Goal: Book appointment/travel/reservation

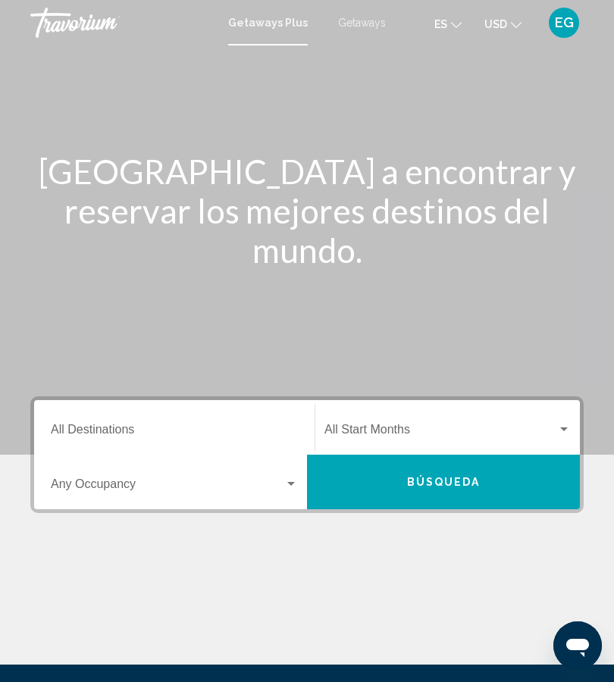
click at [187, 439] on input "Destination All Destinations" at bounding box center [174, 433] width 247 height 14
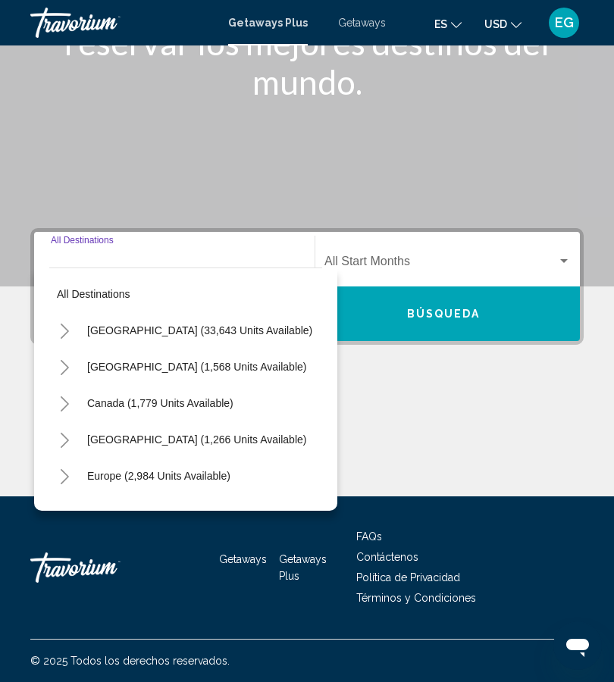
click at [133, 334] on span "[GEOGRAPHIC_DATA] (33,643 units available)" at bounding box center [199, 330] width 225 height 12
type input "**********"
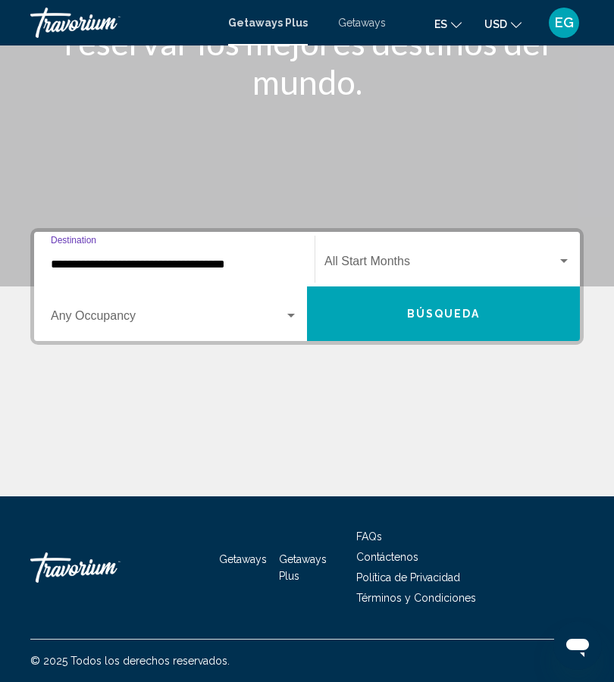
click at [295, 311] on div "Search widget" at bounding box center [291, 316] width 14 height 12
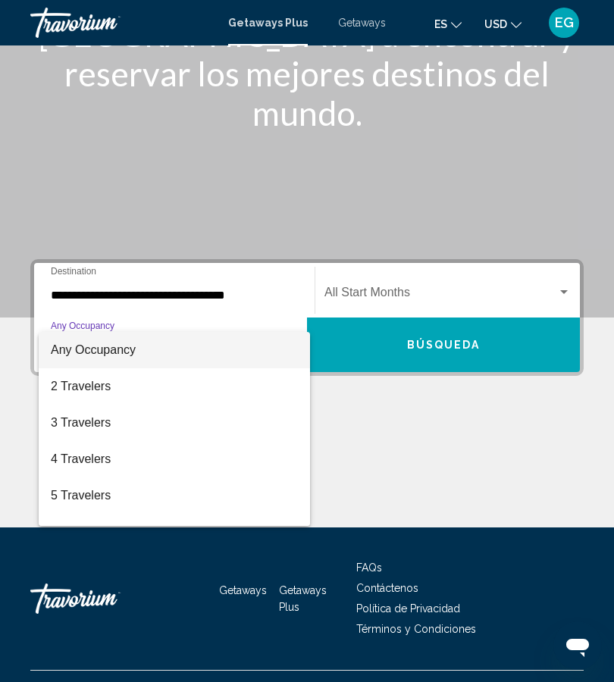
click at [260, 290] on div at bounding box center [307, 341] width 614 height 682
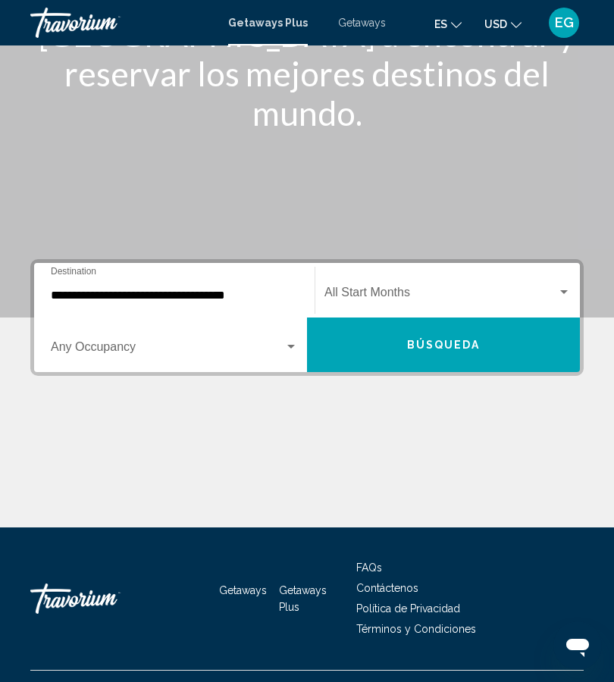
click at [295, 346] on div "Search widget" at bounding box center [291, 347] width 14 height 12
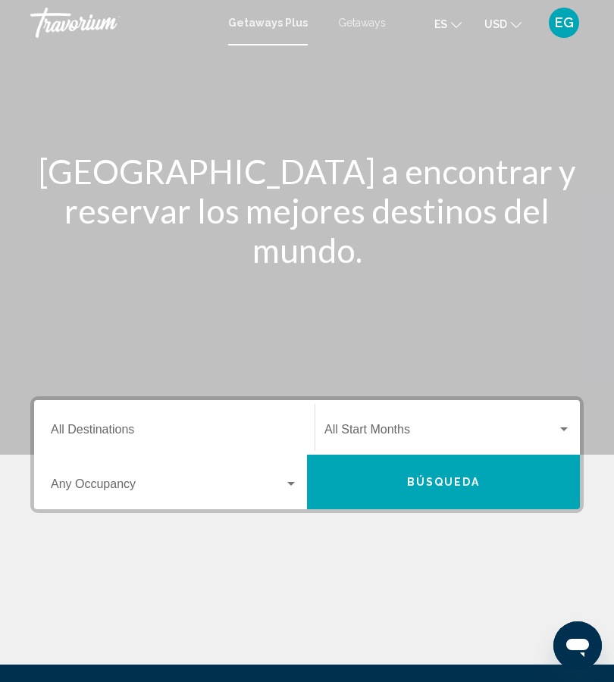
click at [117, 483] on span "Search widget" at bounding box center [167, 487] width 233 height 14
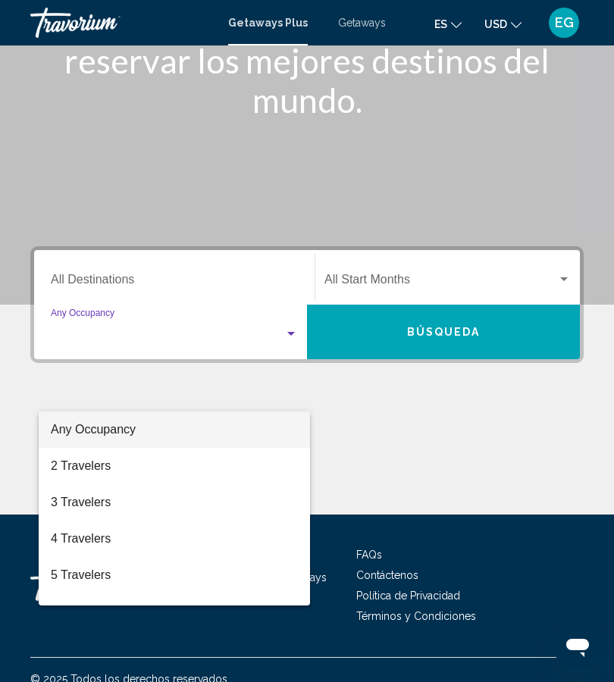
scroll to position [168, 0]
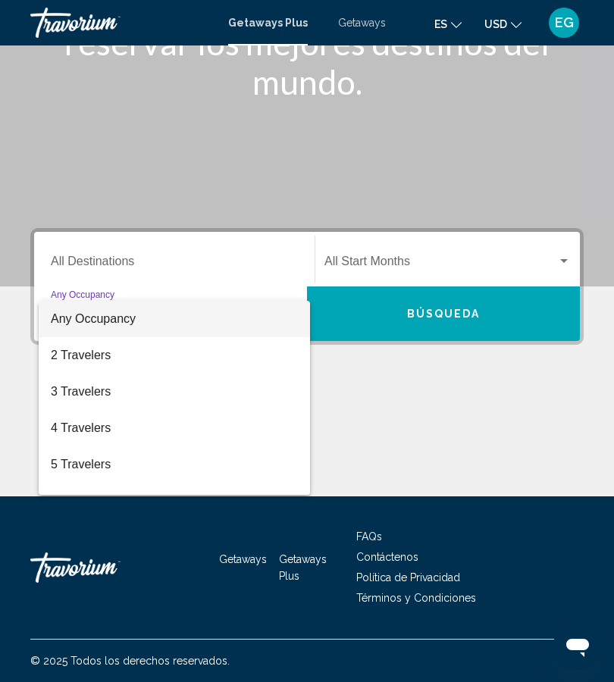
click at [221, 260] on div at bounding box center [307, 341] width 614 height 682
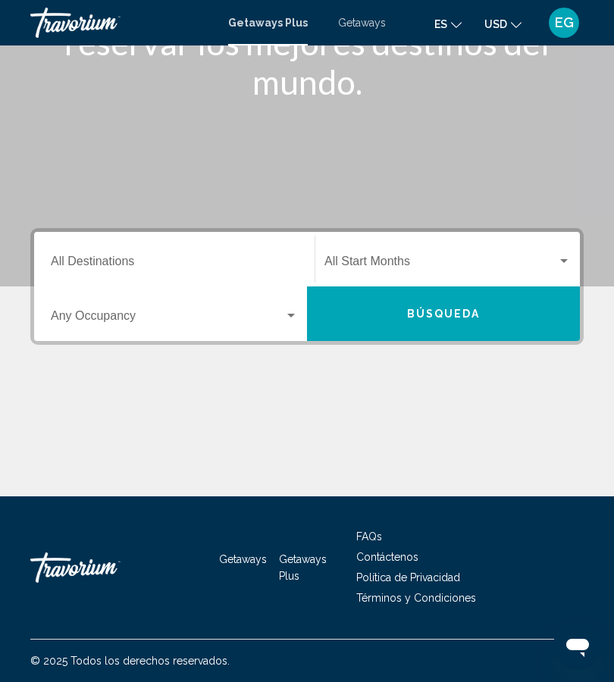
click at [143, 258] on input "Destination All Destinations" at bounding box center [174, 265] width 247 height 14
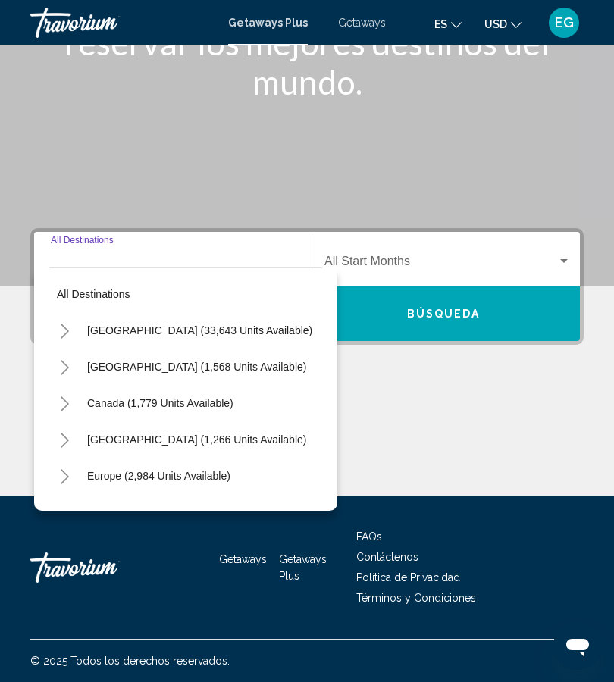
click at [364, 23] on span "Getaways" at bounding box center [362, 23] width 48 height 12
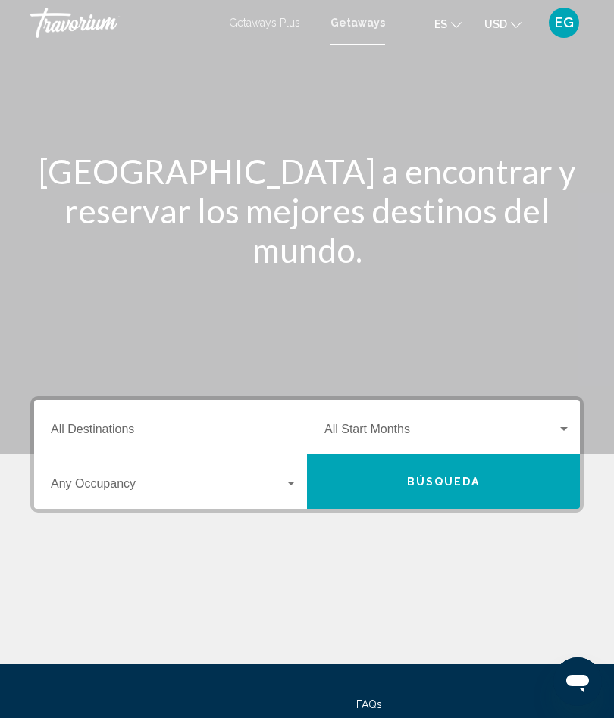
click at [199, 430] on input "Destination All Destinations" at bounding box center [174, 433] width 247 height 14
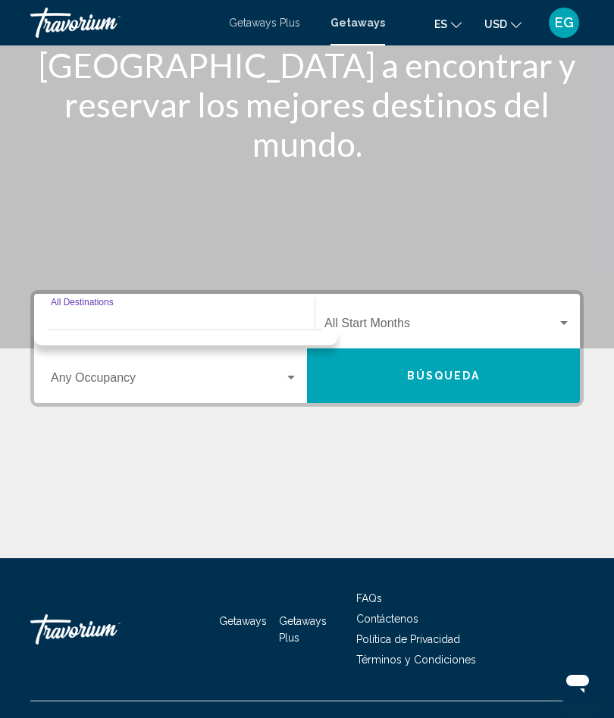
scroll to position [132, 0]
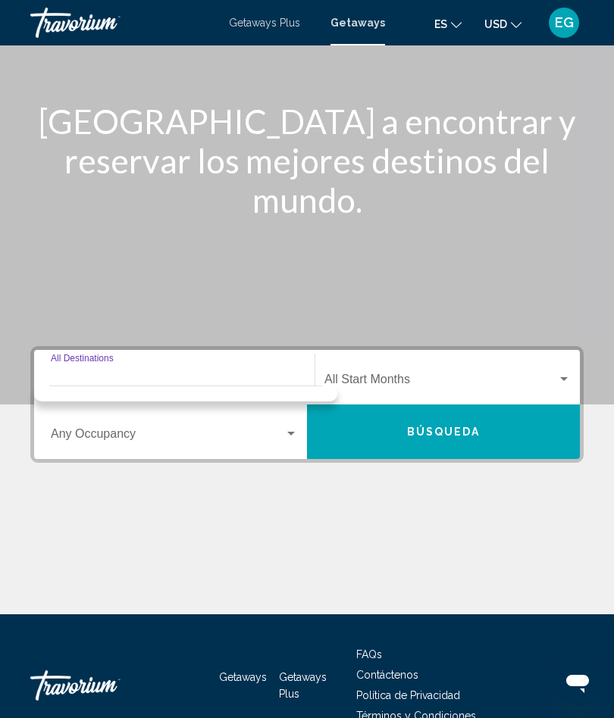
click at [252, 377] on input "Destination All Destinations" at bounding box center [174, 383] width 247 height 14
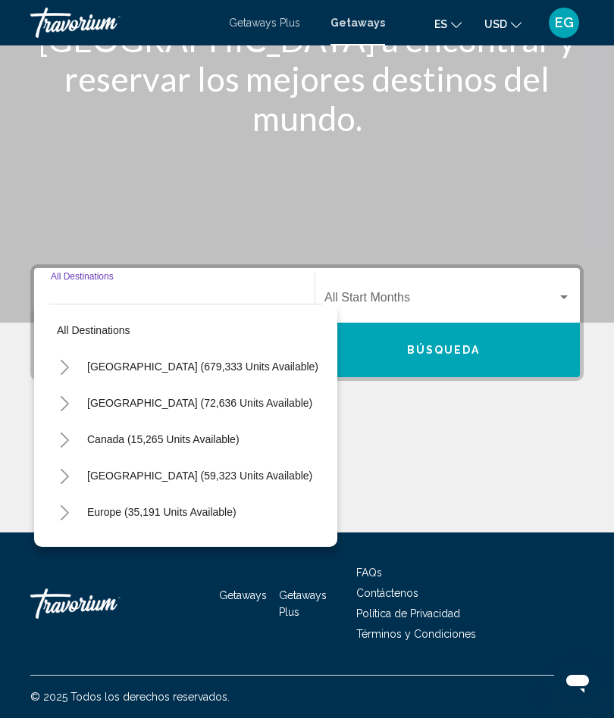
click at [565, 302] on div "Search widget" at bounding box center [564, 298] width 14 height 12
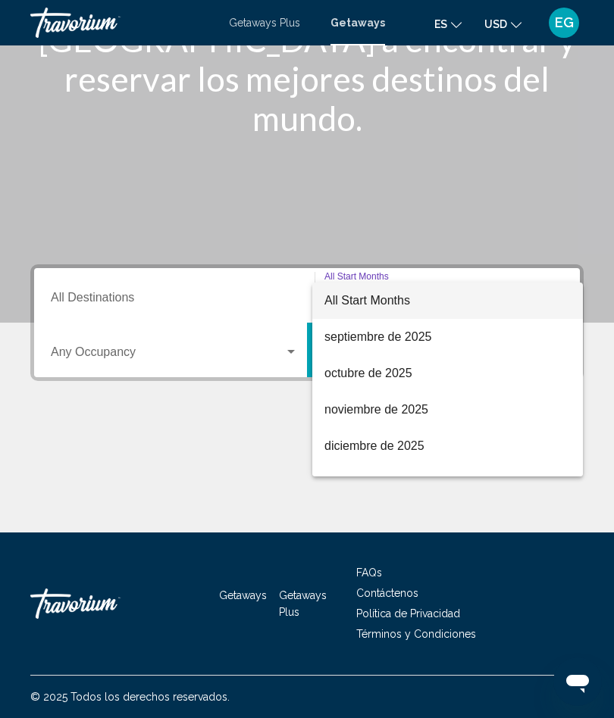
click at [226, 311] on div at bounding box center [307, 359] width 614 height 718
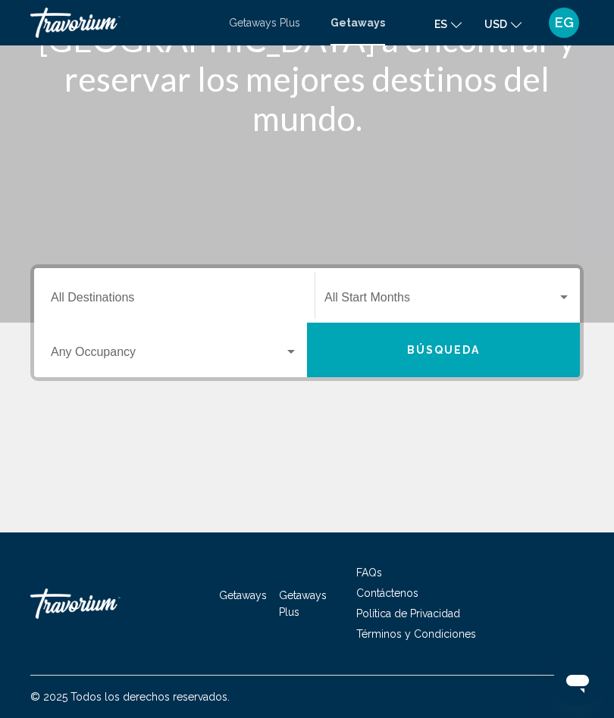
click at [253, 299] on input "Destination All Destinations" at bounding box center [174, 301] width 247 height 14
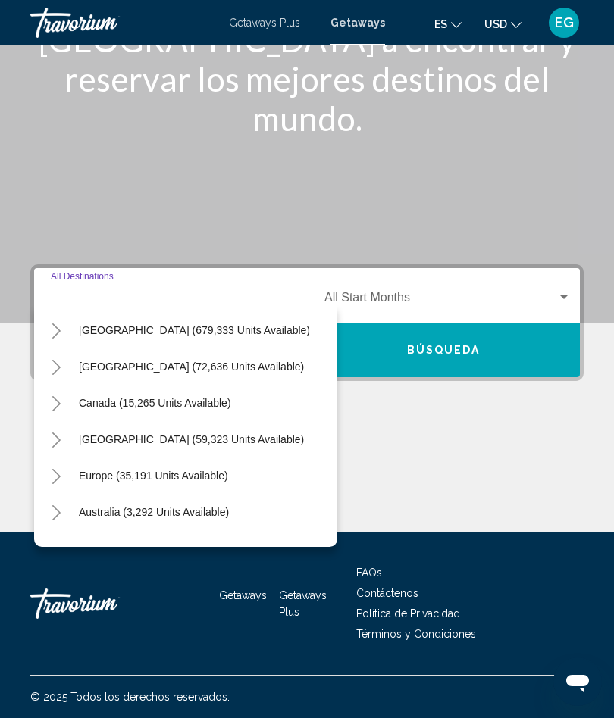
scroll to position [37, 7]
click at [130, 438] on span "[GEOGRAPHIC_DATA] (59,323 units available)" at bounding box center [192, 439] width 225 height 12
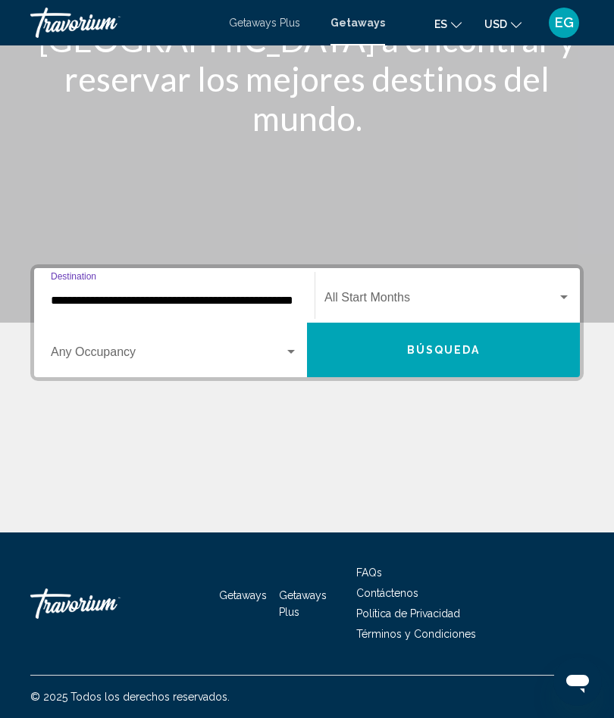
click at [244, 298] on input "**********" at bounding box center [174, 301] width 247 height 14
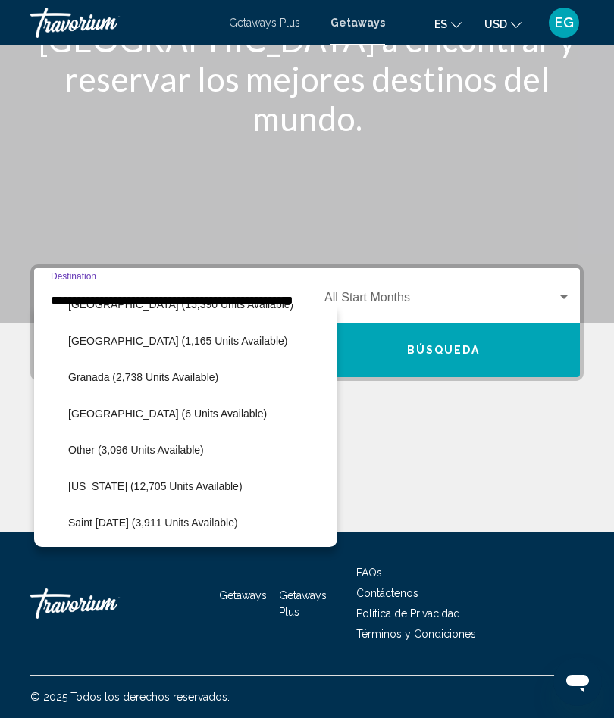
scroll to position [320, 4]
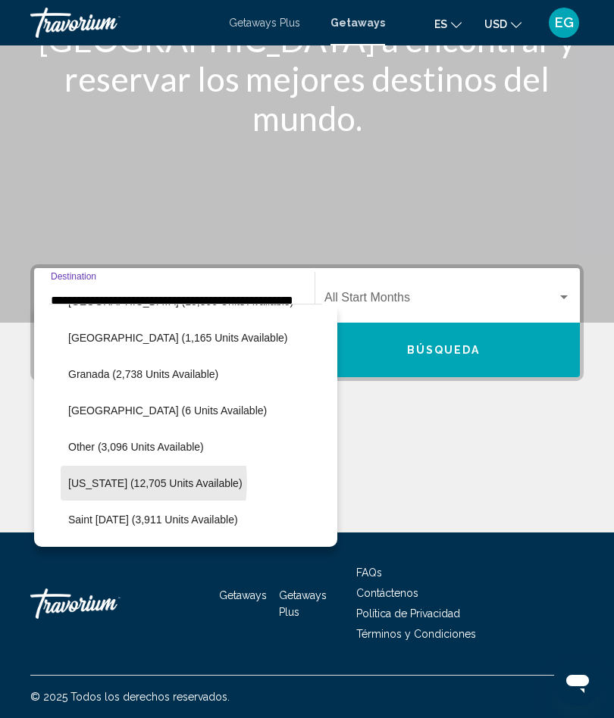
click at [109, 483] on span "[US_STATE] (12,705 units available)" at bounding box center [155, 483] width 174 height 12
type input "**********"
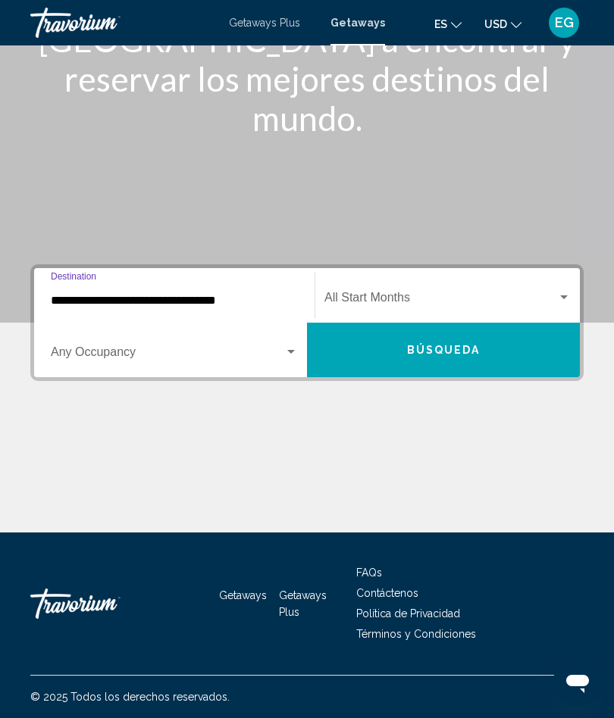
click at [295, 355] on div "Search widget" at bounding box center [291, 352] width 14 height 12
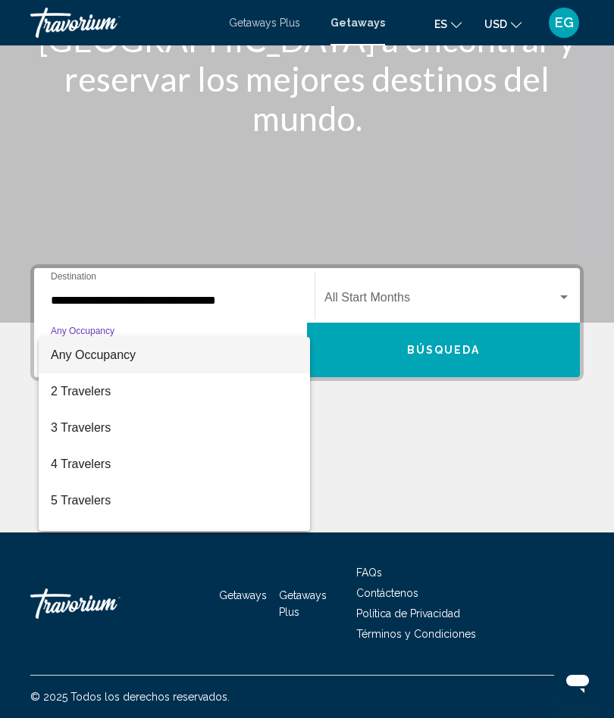
click at [448, 360] on div at bounding box center [307, 359] width 614 height 718
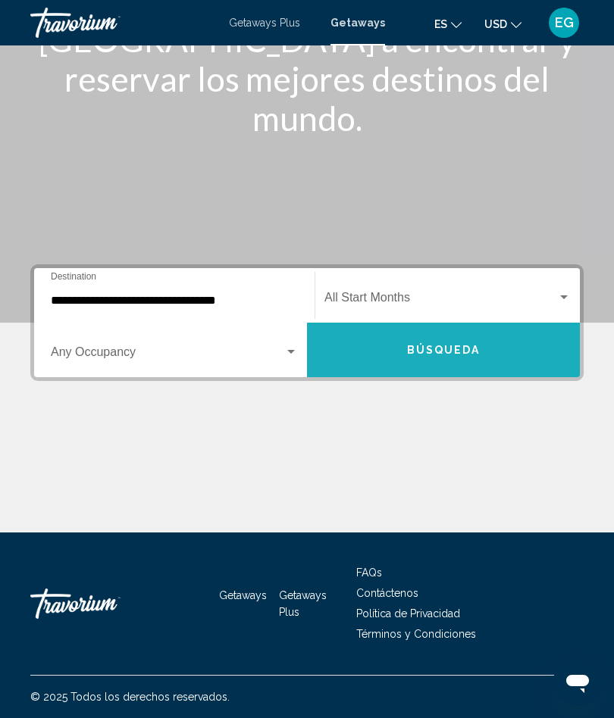
click at [444, 357] on span "Búsqueda" at bounding box center [443, 351] width 73 height 12
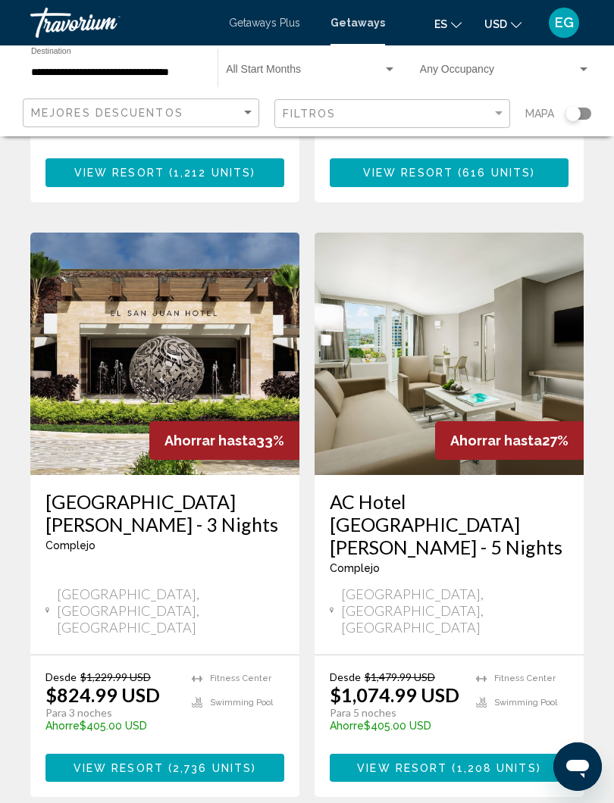
scroll to position [1122, 0]
click at [192, 326] on img "Main content" at bounding box center [164, 354] width 269 height 242
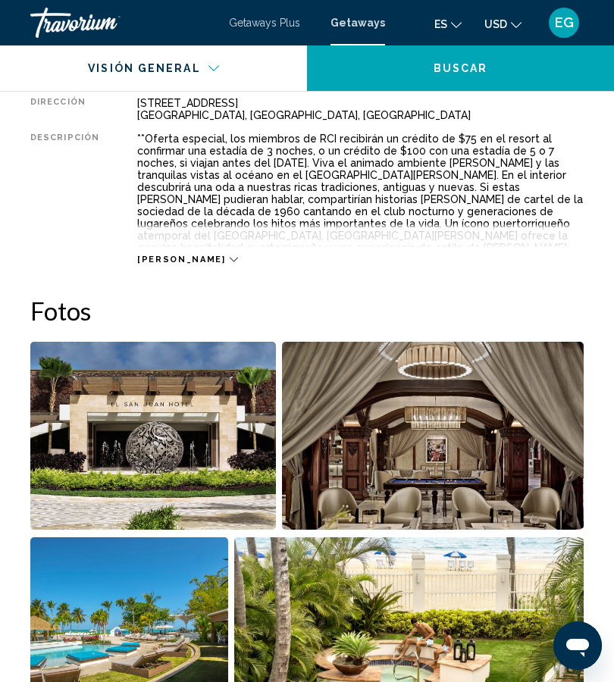
scroll to position [794, 0]
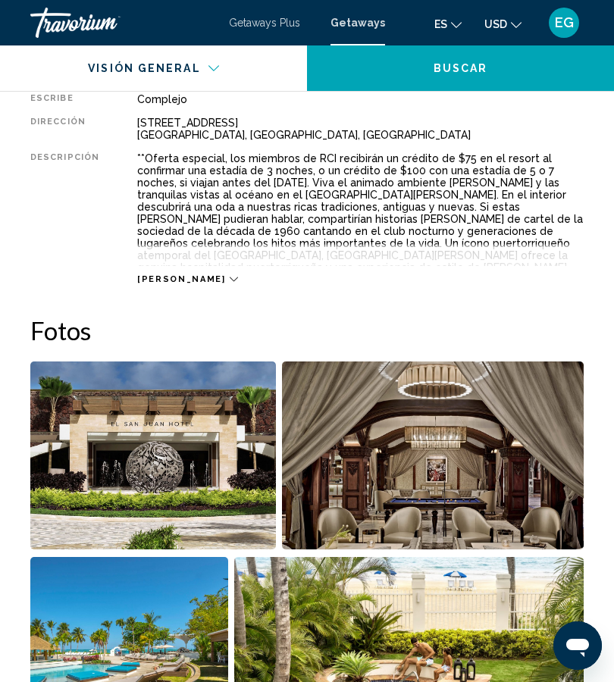
click at [179, 480] on img "Open full-screen image slider" at bounding box center [152, 455] width 245 height 188
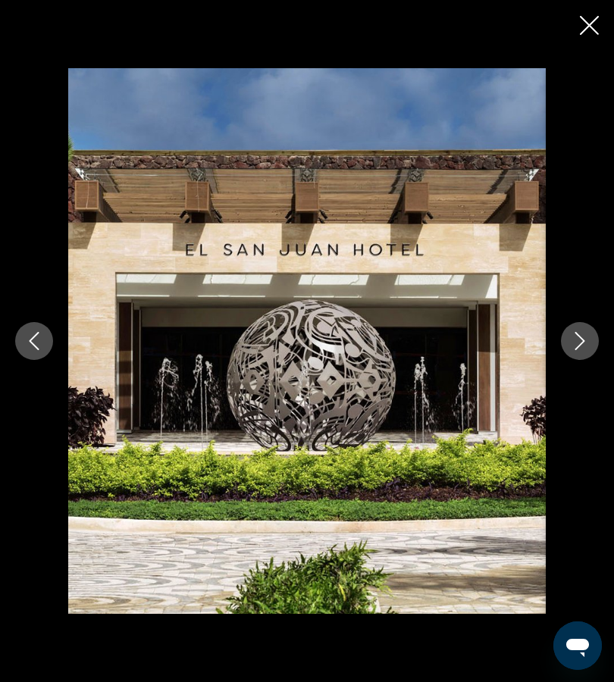
click at [583, 330] on button "Next image" at bounding box center [580, 341] width 38 height 38
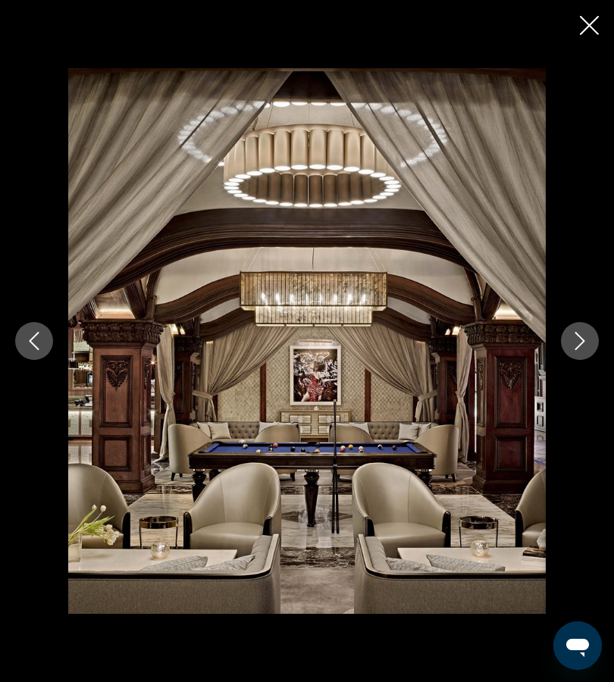
click at [566, 347] on button "Next image" at bounding box center [580, 341] width 38 height 38
click at [578, 341] on icon "Next image" at bounding box center [580, 341] width 18 height 18
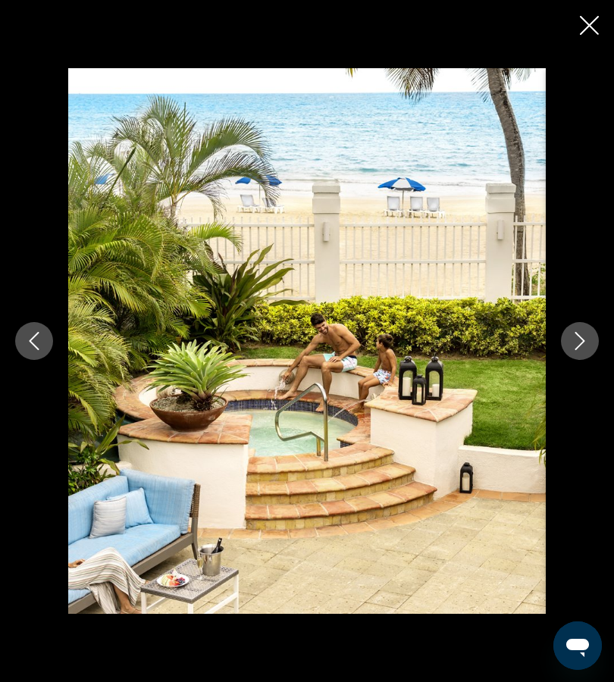
click at [580, 333] on icon "Next image" at bounding box center [580, 341] width 18 height 18
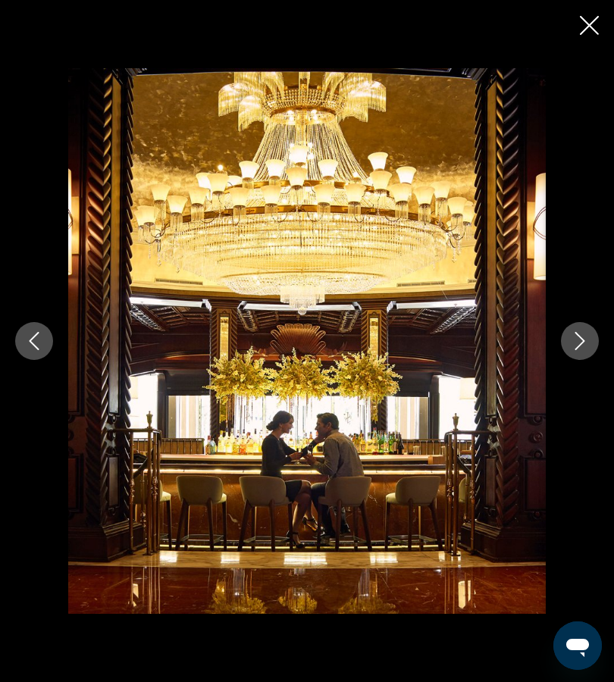
click at [577, 335] on icon "Next image" at bounding box center [580, 341] width 10 height 18
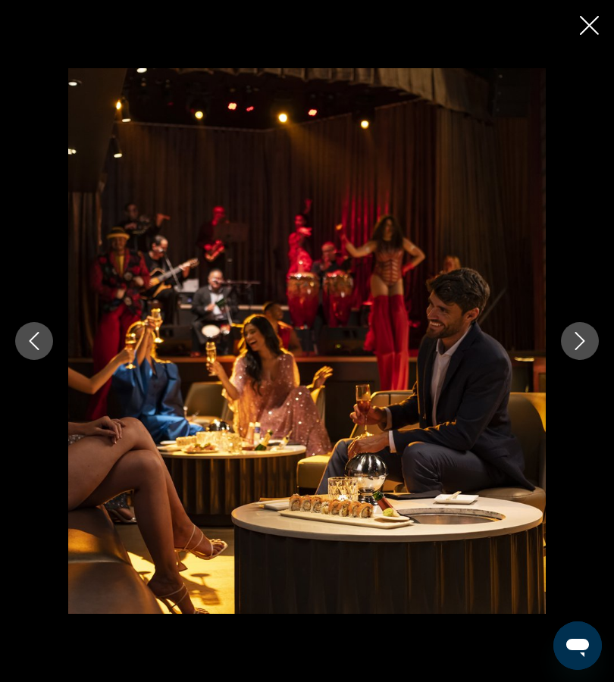
click at [586, 342] on icon "Next image" at bounding box center [580, 341] width 18 height 18
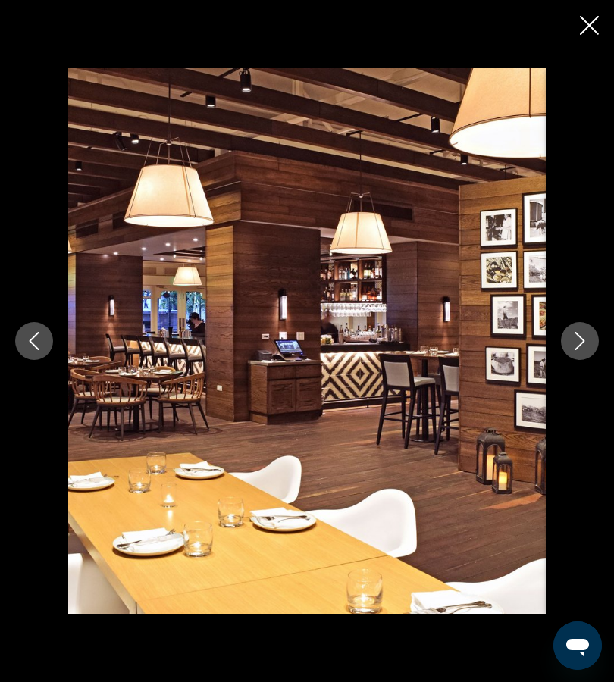
click at [586, 349] on icon "Next image" at bounding box center [580, 341] width 18 height 18
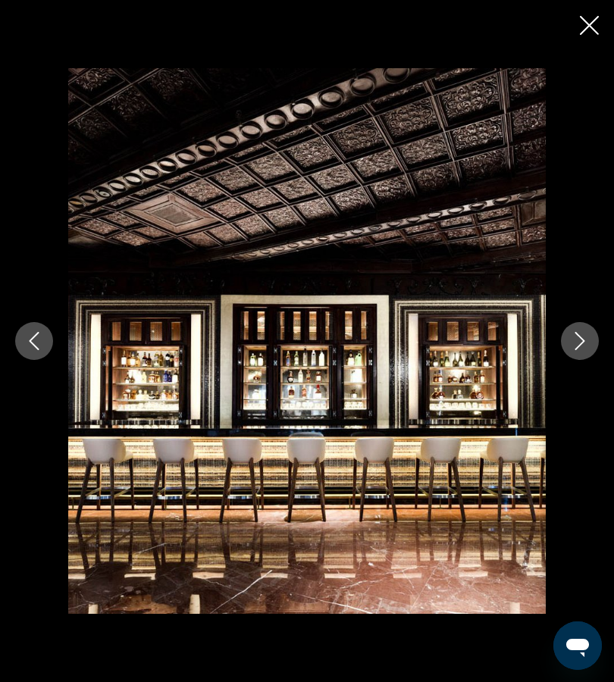
click at [582, 348] on icon "Next image" at bounding box center [580, 341] width 18 height 18
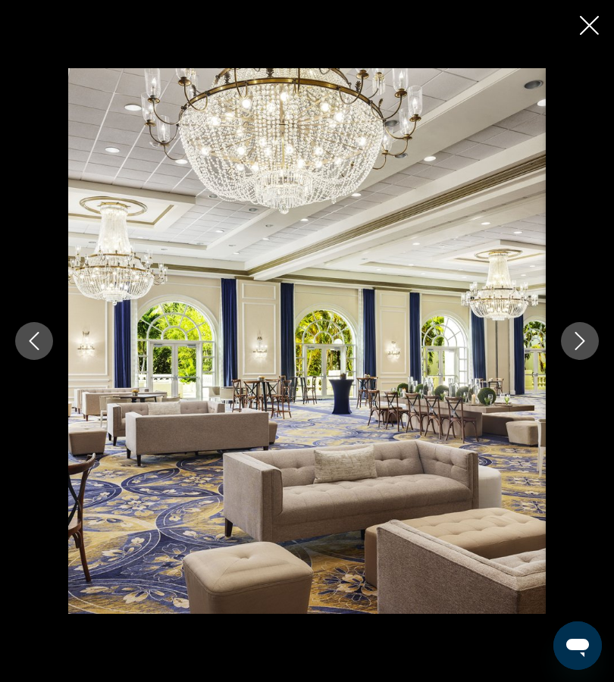
click at [582, 20] on icon "Close slideshow" at bounding box center [589, 25] width 19 height 19
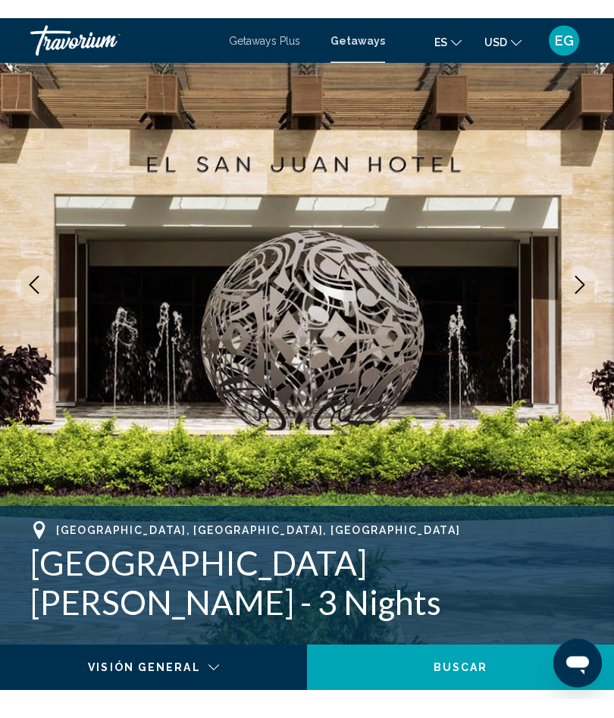
scroll to position [0, 0]
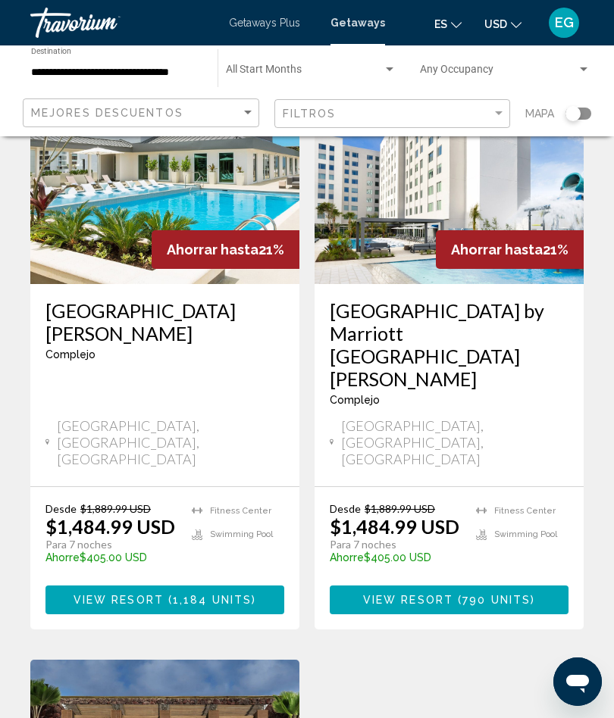
scroll to position [2502, 0]
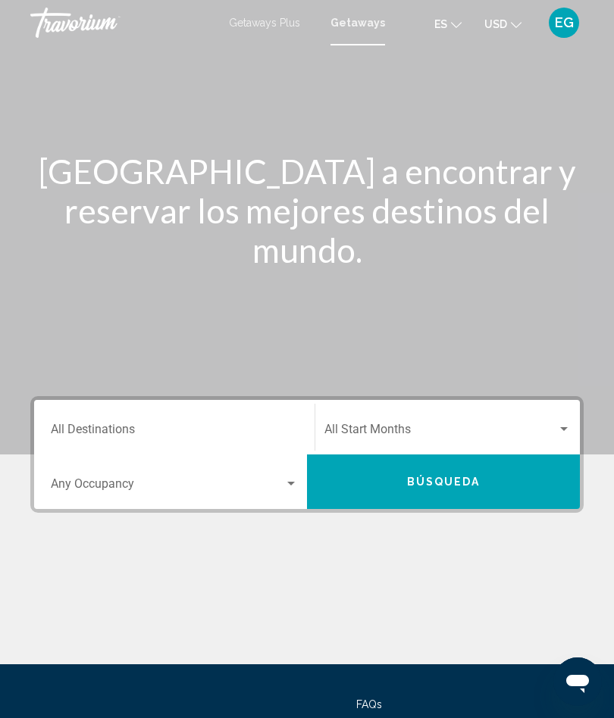
click at [200, 438] on input "Destination All Destinations" at bounding box center [174, 433] width 247 height 14
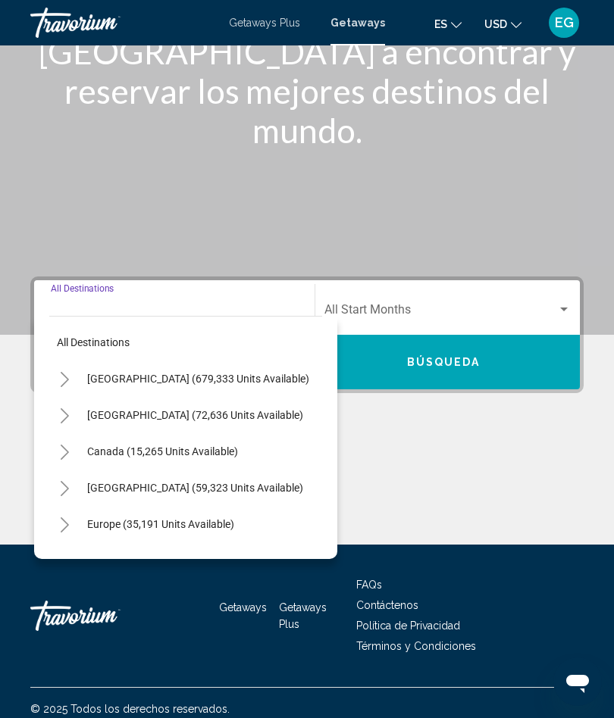
scroll to position [132, 0]
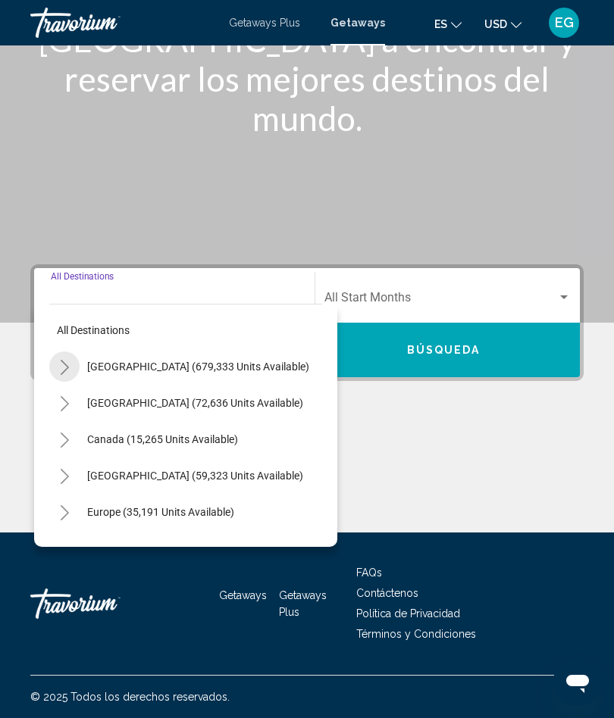
click at [67, 368] on icon "Toggle United States (679,333 units available)" at bounding box center [65, 367] width 8 height 15
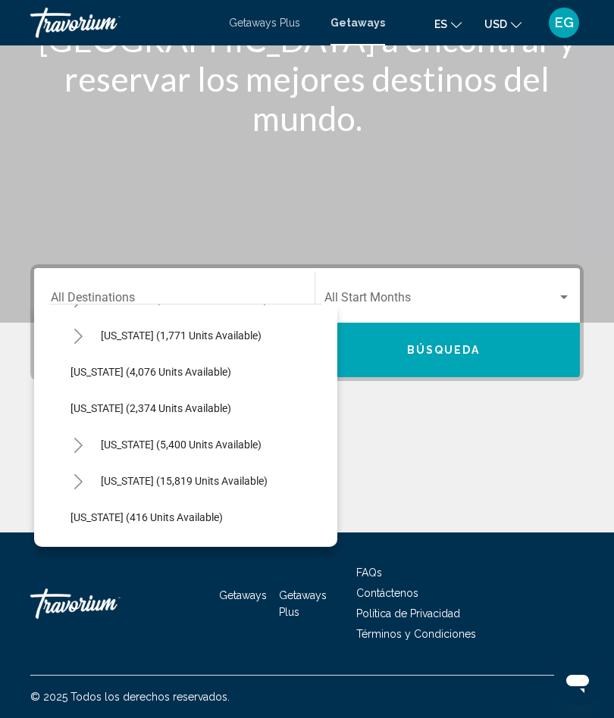
scroll to position [977, 3]
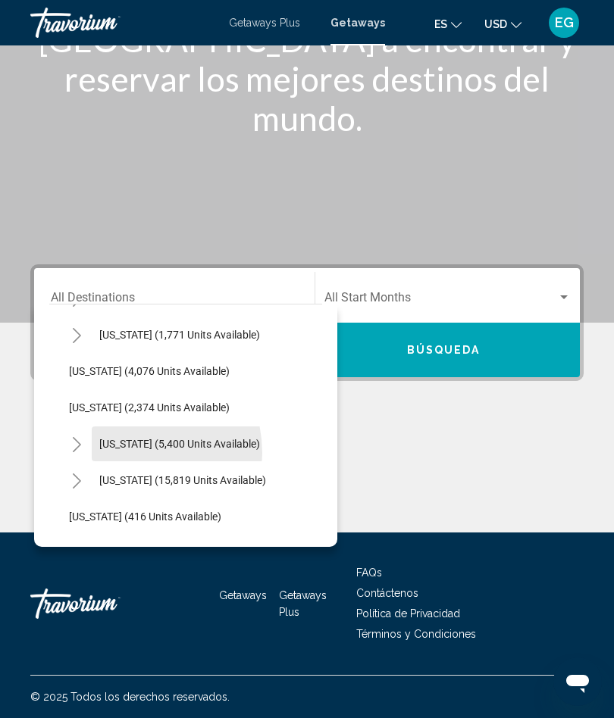
click at [127, 453] on button "[US_STATE] (5,400 units available)" at bounding box center [180, 444] width 176 height 35
type input "**********"
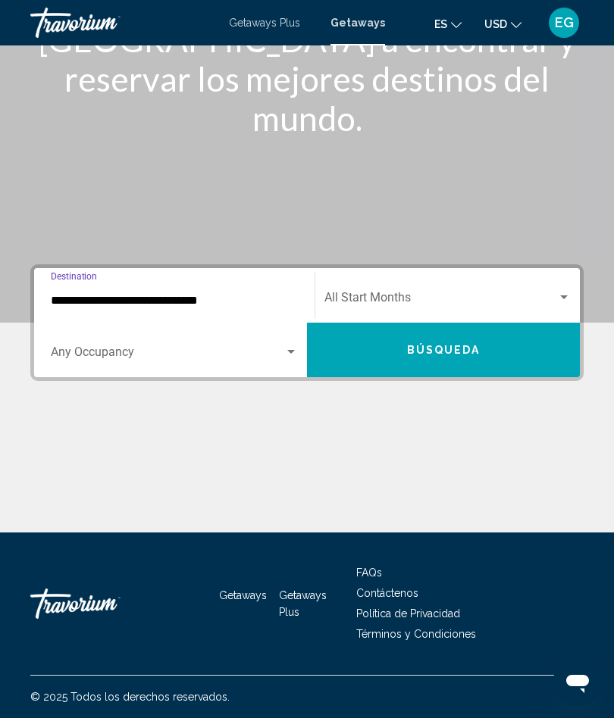
click at [436, 350] on span "Búsqueda" at bounding box center [443, 351] width 73 height 12
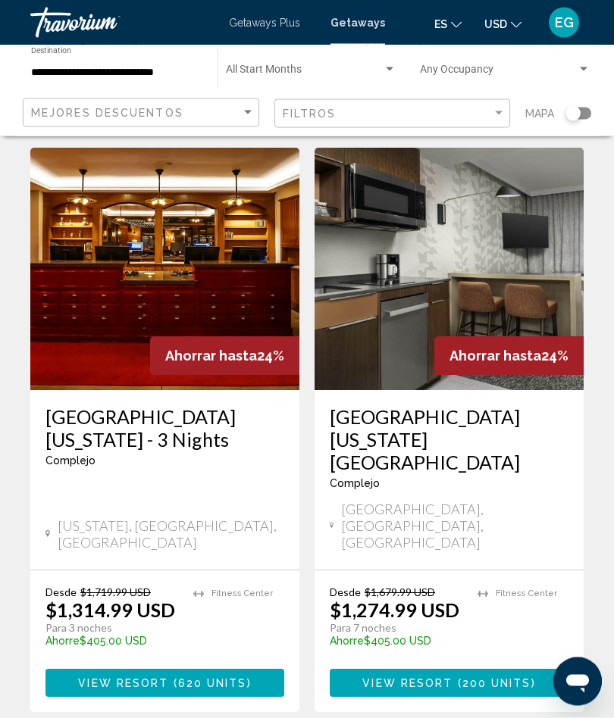
scroll to position [2950, 0]
